Goal: Task Accomplishment & Management: Complete application form

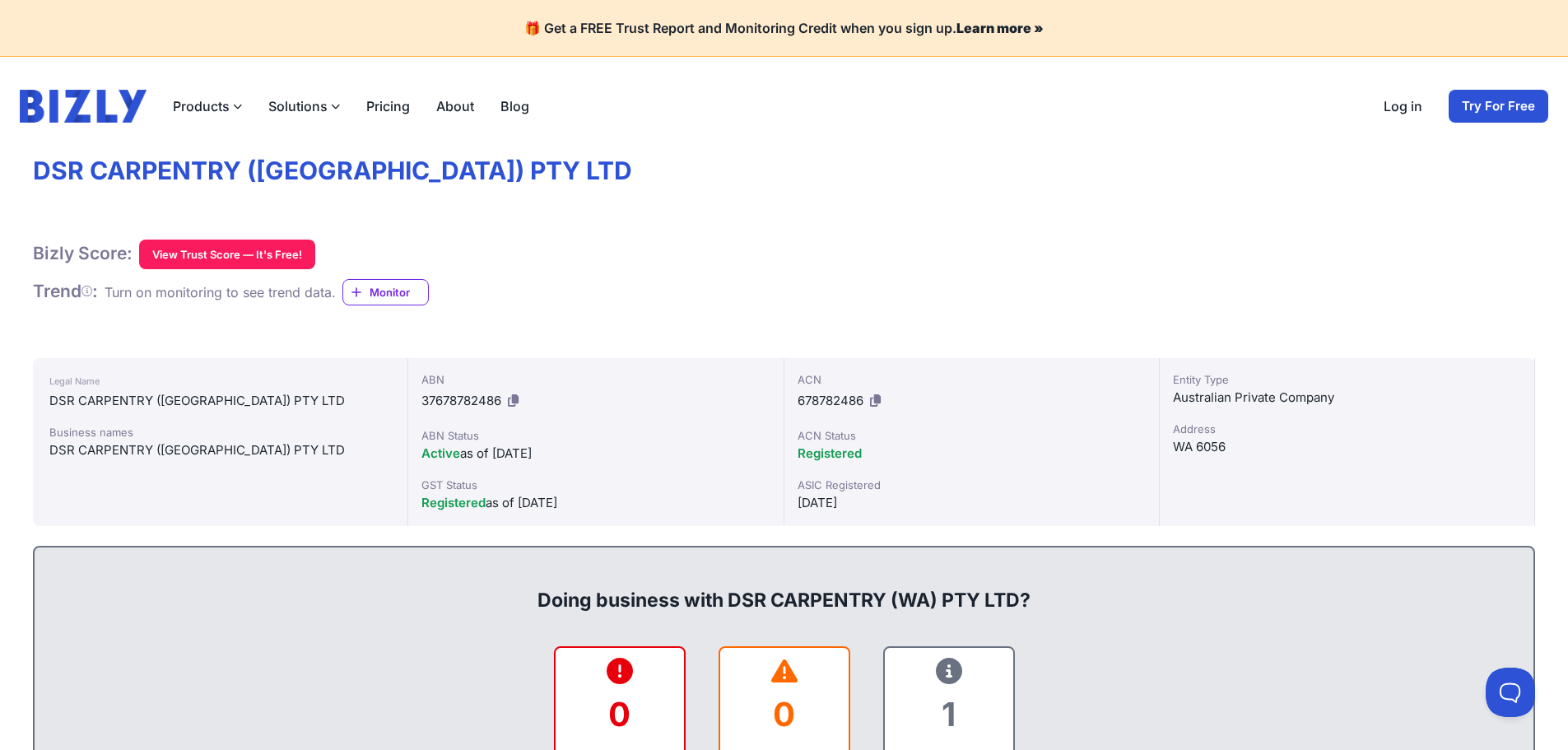
click at [1495, 104] on link "Try For Free" at bounding box center [1498, 106] width 100 height 33
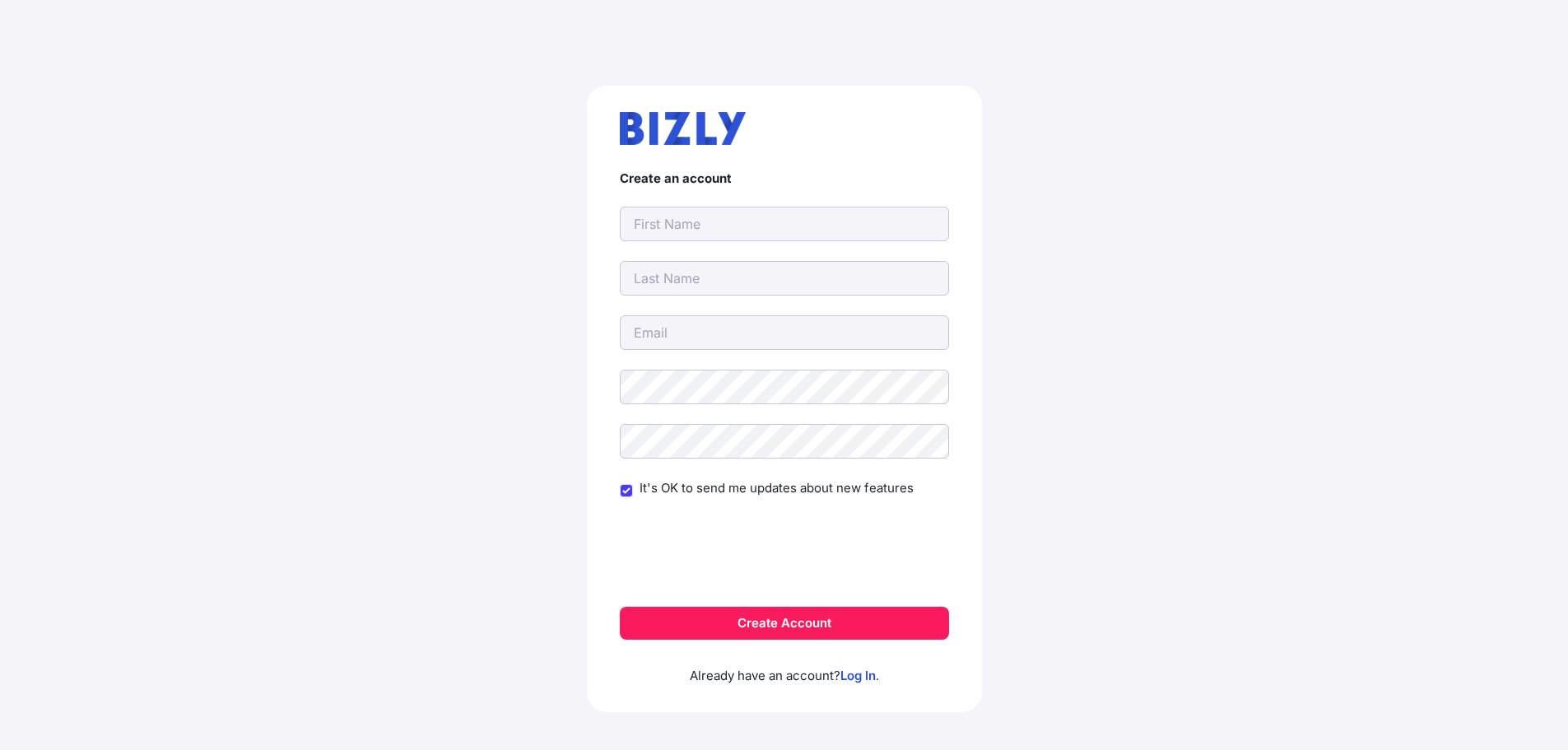
click at [858, 244] on form "Create an account It's OK to send me updates about new features Create Account" at bounding box center [784, 405] width 330 height 468
click at [859, 241] on input "text" at bounding box center [784, 224] width 330 height 34
click at [838, 225] on input "text" at bounding box center [784, 224] width 330 height 34
type input "DANIKA"
click at [666, 331] on input "email" at bounding box center [784, 332] width 330 height 34
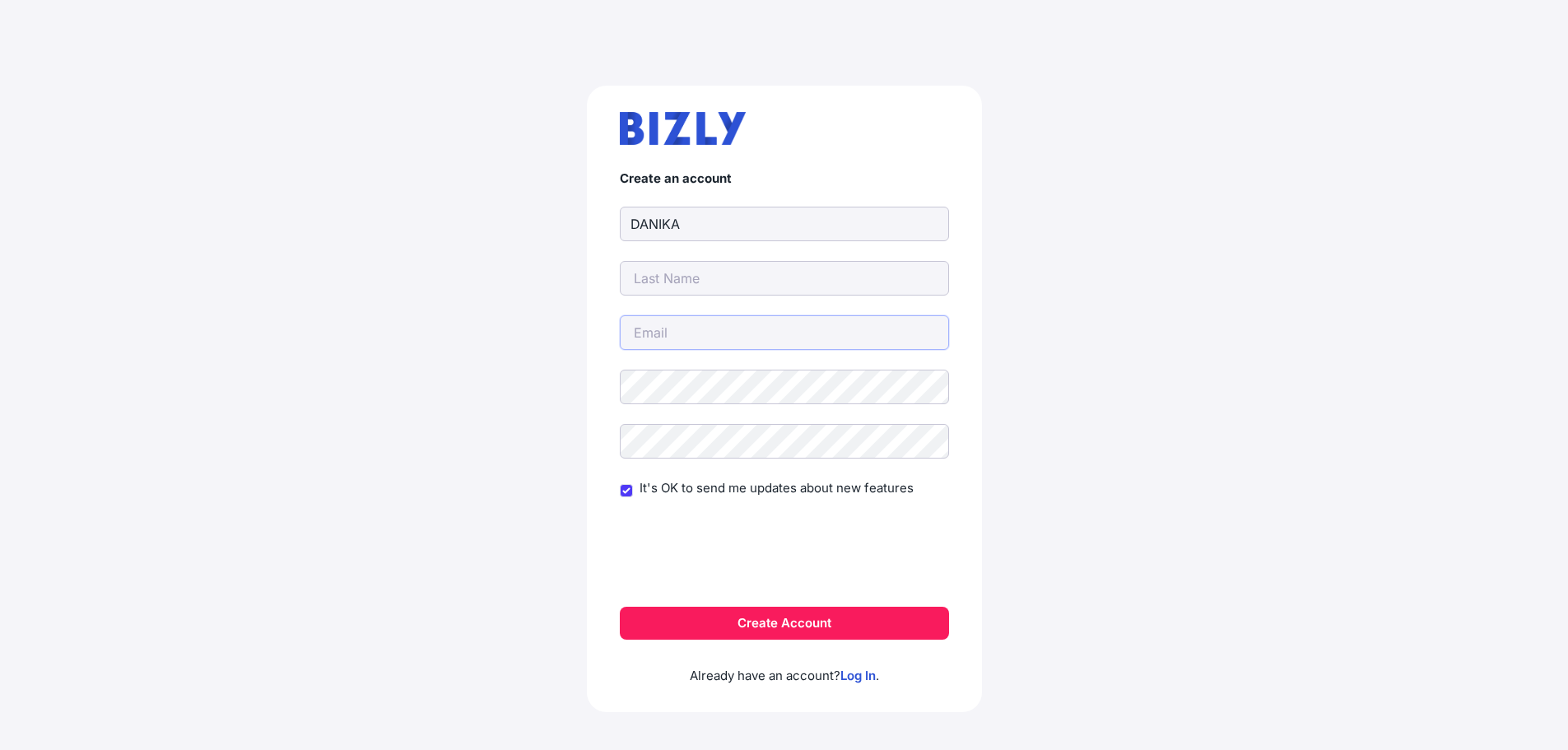
type input "DANIKA.CUTAMORA@ACCESSGROUP.NET.AU"
click at [734, 276] on input "DANIKA.CUTAMORA@ACCESSGROUP.NET.AU" at bounding box center [784, 278] width 330 height 34
click at [727, 622] on button "Create Account" at bounding box center [784, 622] width 330 height 33
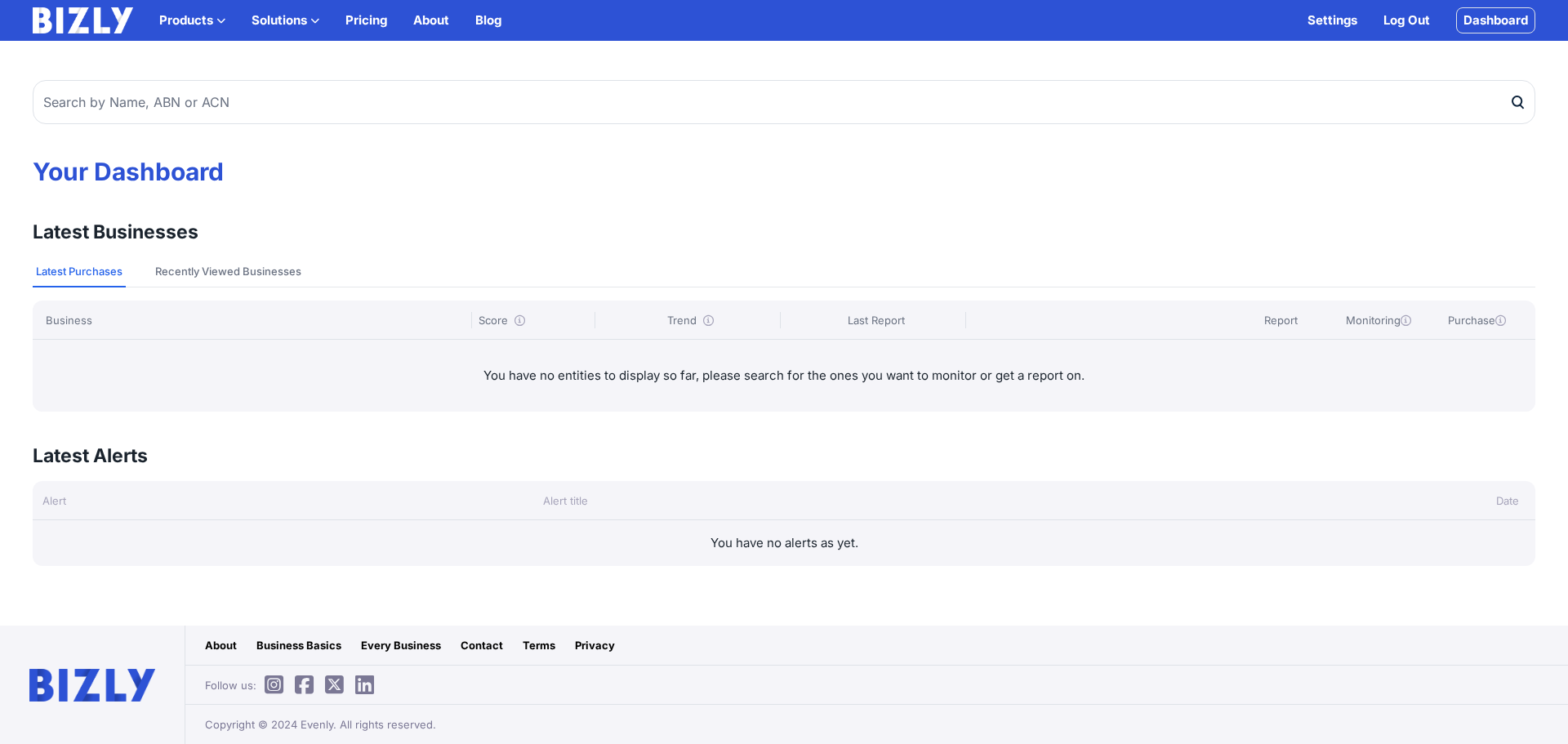
click at [1512, 102] on icon "submit" at bounding box center [1516, 101] width 9 height 10
drag, startPoint x: 1519, startPoint y: 102, endPoint x: 1310, endPoint y: 102, distance: 209.0
click at [1518, 102] on icon "submit" at bounding box center [1517, 102] width 16 height 17
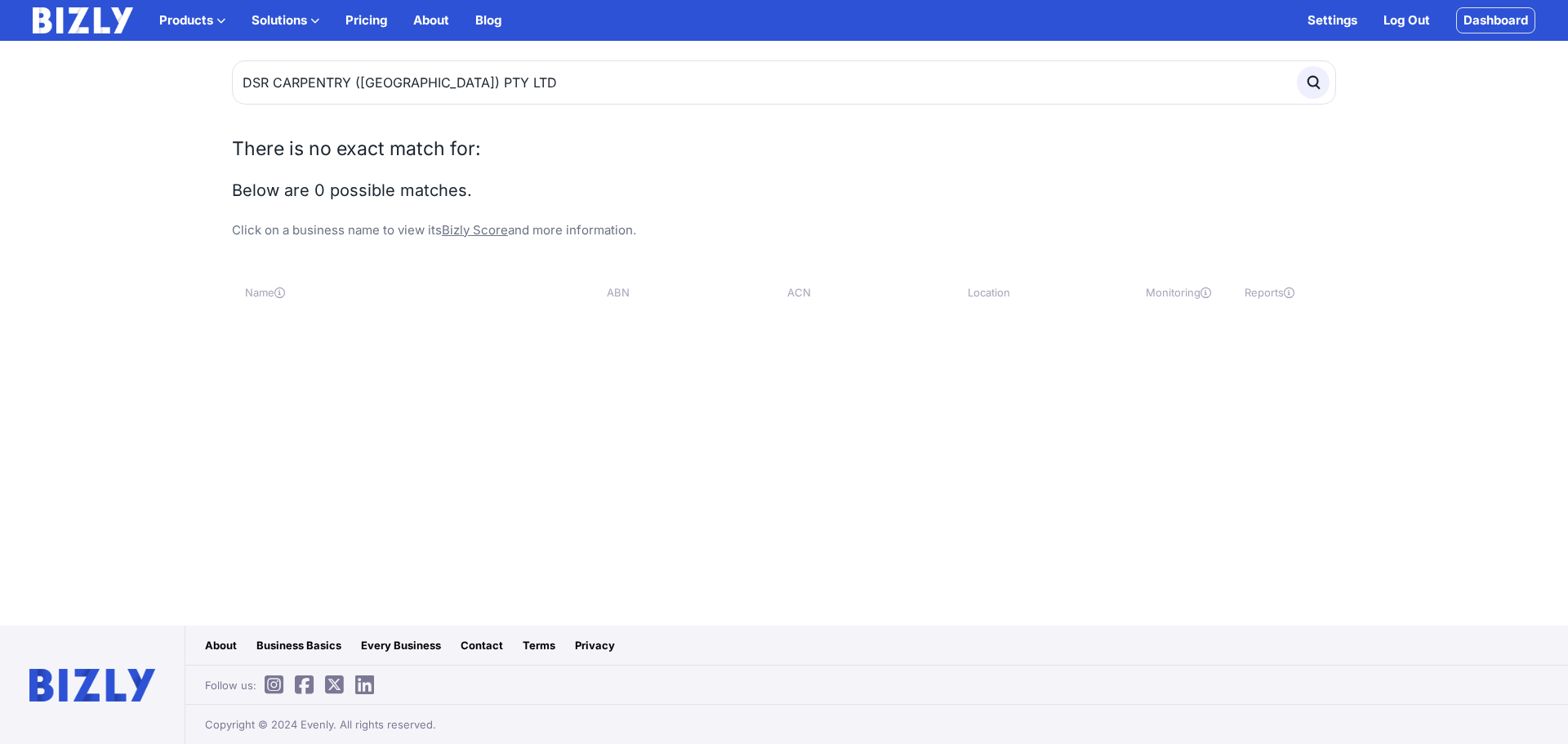
type input "DSR CARPENTRY ([GEOGRAPHIC_DATA]) PTY LTD"
click at [1296, 66] on button "submit" at bounding box center [1312, 82] width 33 height 33
click at [1121, 102] on input "DSR CARPENTRY ([GEOGRAPHIC_DATA]) PTY LTD" at bounding box center [783, 82] width 1104 height 44
click at [1122, 96] on input "DSR CARPENTRY ([GEOGRAPHIC_DATA]) PTY LTD" at bounding box center [783, 82] width 1104 height 44
click at [1296, 66] on button "submit" at bounding box center [1312, 82] width 33 height 33
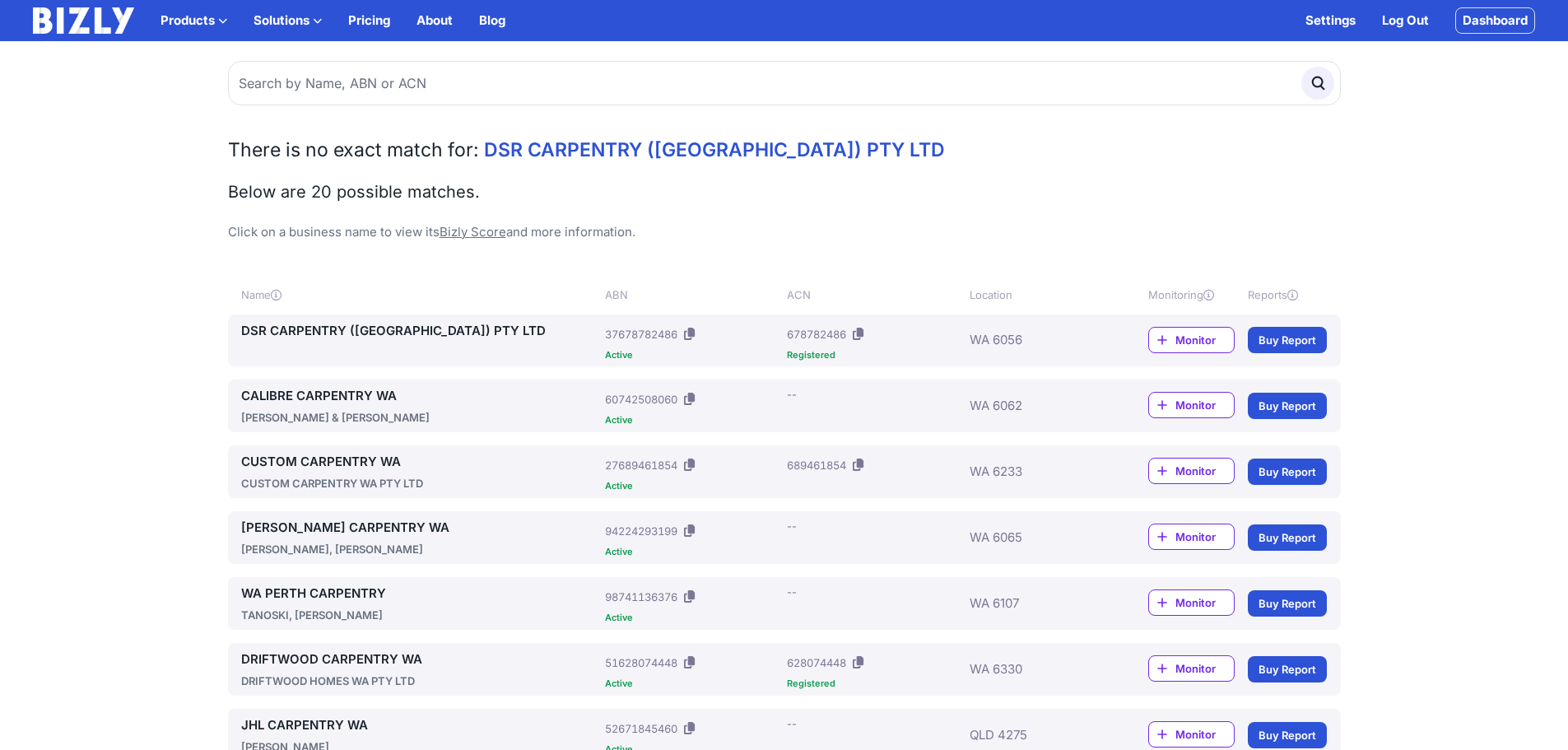
click at [339, 324] on link "DSR CARPENTRY ([GEOGRAPHIC_DATA]) PTY LTD" at bounding box center [420, 331] width 358 height 20
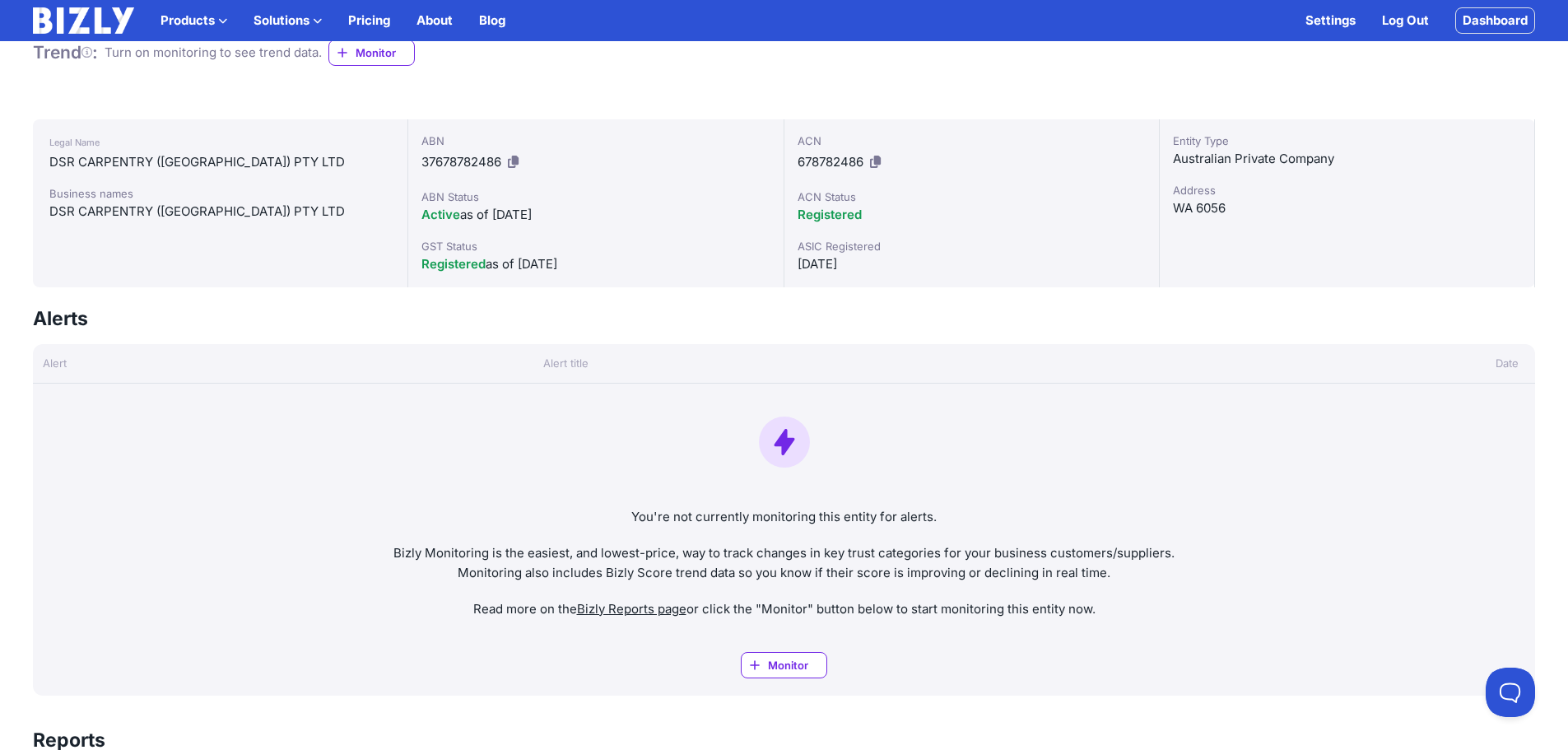
scroll to position [330, 0]
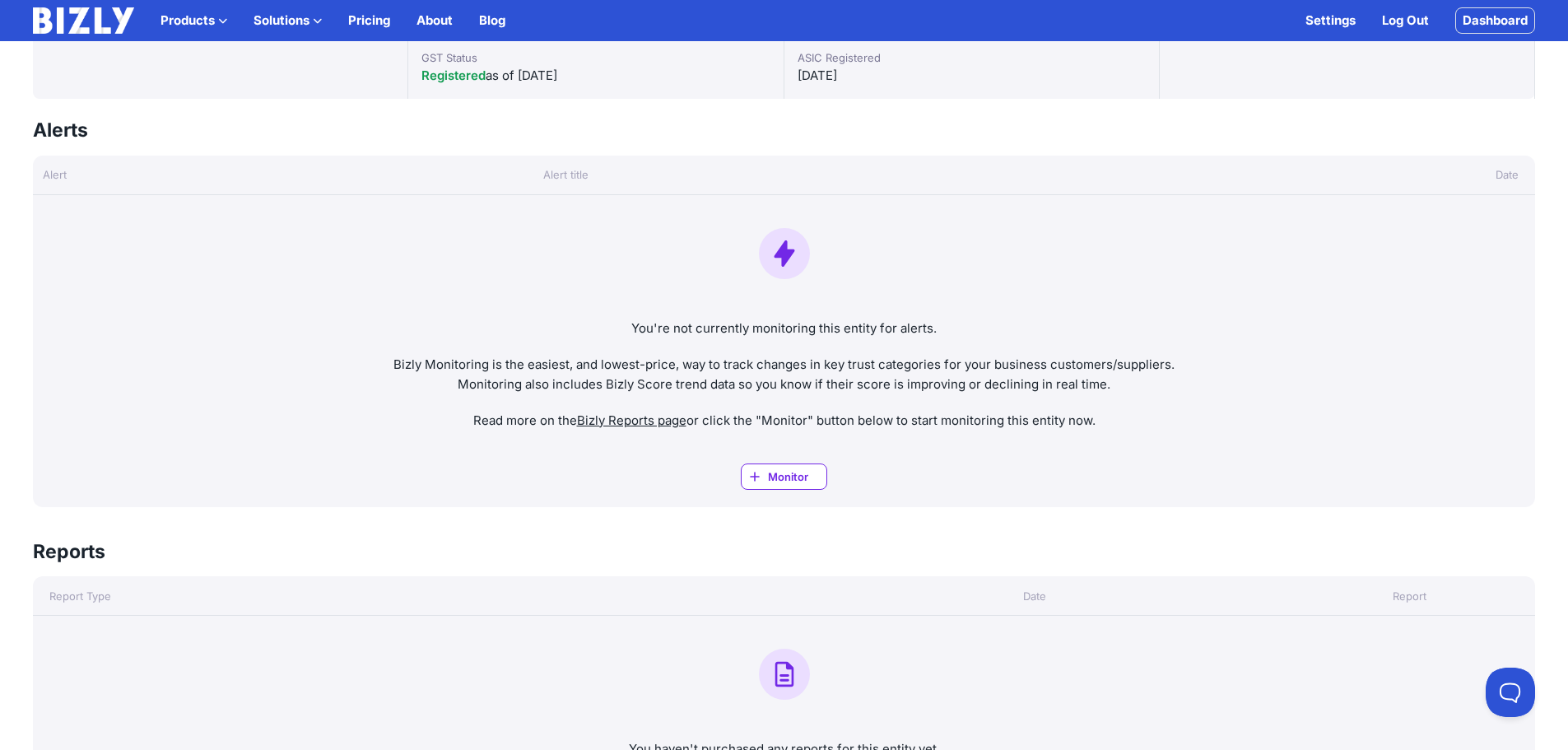
click at [784, 476] on span "Monitor" at bounding box center [797, 476] width 58 height 16
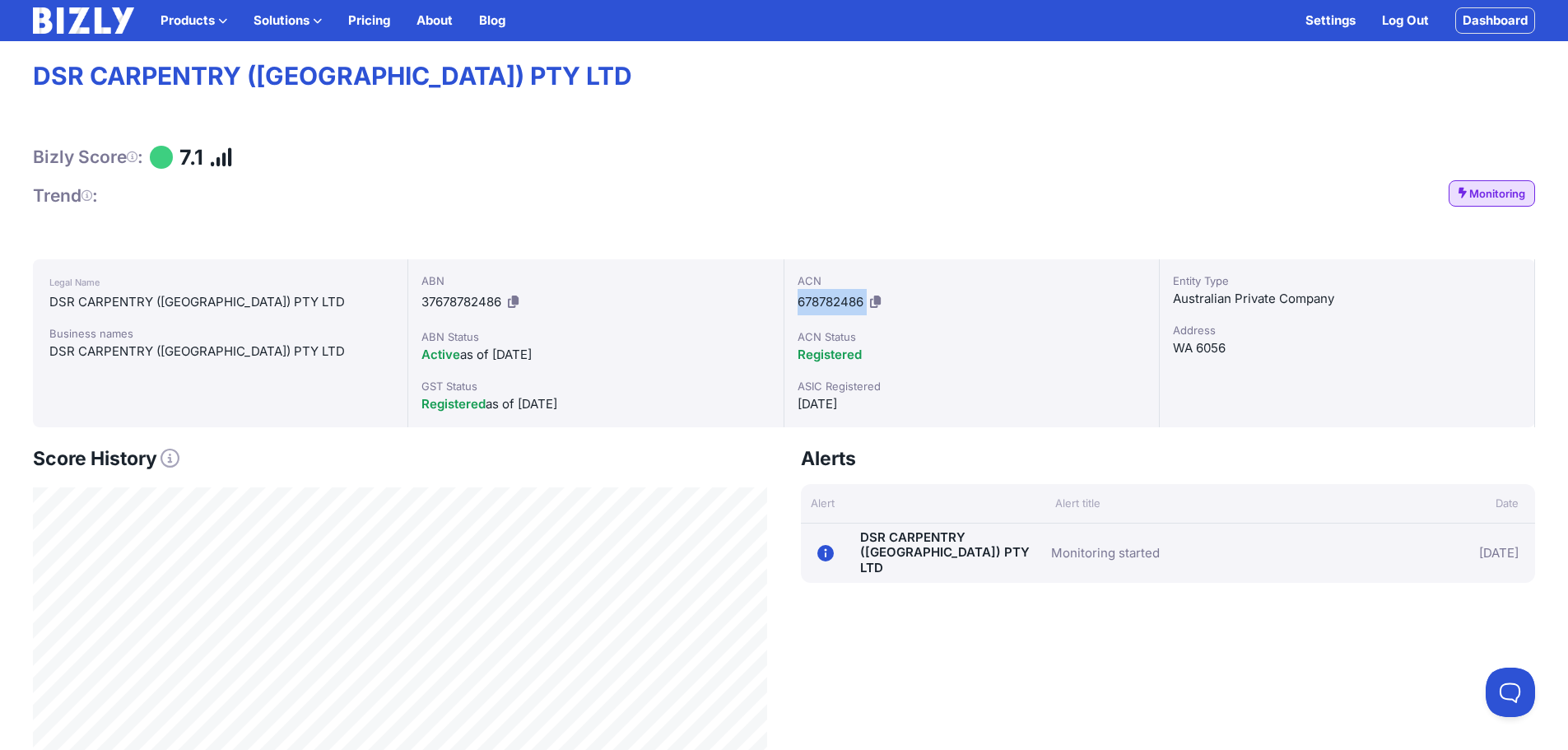
drag, startPoint x: 793, startPoint y: 301, endPoint x: 972, endPoint y: 297, distance: 179.0
click at [972, 297] on div "ACN 678782486 ACN Status Registered ASIC Registered [DATE]" at bounding box center [972, 343] width 375 height 168
copy div "678782486"
drag, startPoint x: 417, startPoint y: 296, endPoint x: 522, endPoint y: 296, distance: 105.0
click at [522, 296] on div "ABN 37678782486 ABN Status Active as of [DATE] GST Status Registered as of [DAT…" at bounding box center [596, 343] width 375 height 168
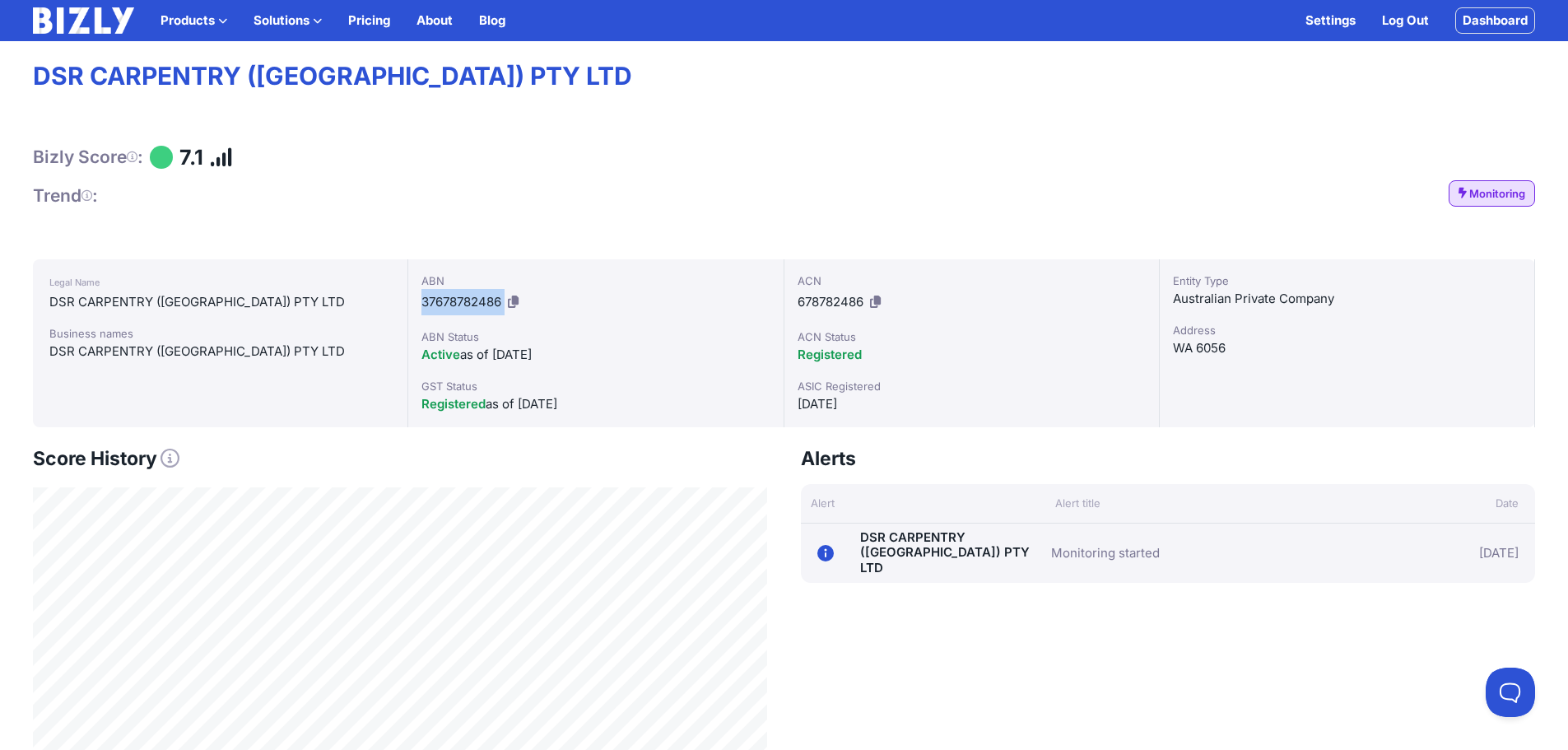
copy div "37678782486"
